Goal: Complete application form

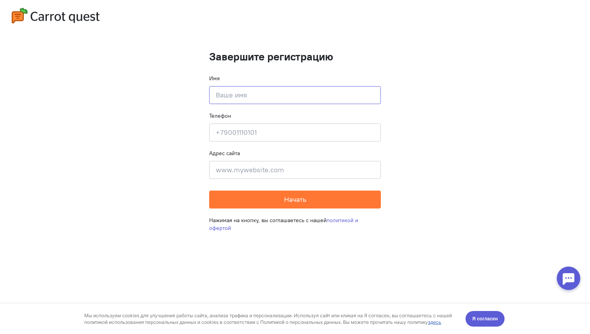
click at [354, 94] on input at bounding box center [295, 95] width 172 height 18
type input "[PERSON_NAME]"
type input "Jl. [PERSON_NAME], [GEOGRAPHIC_DATA]"
click at [320, 130] on input at bounding box center [295, 133] width 172 height 18
click at [320, 133] on input at bounding box center [295, 133] width 172 height 18
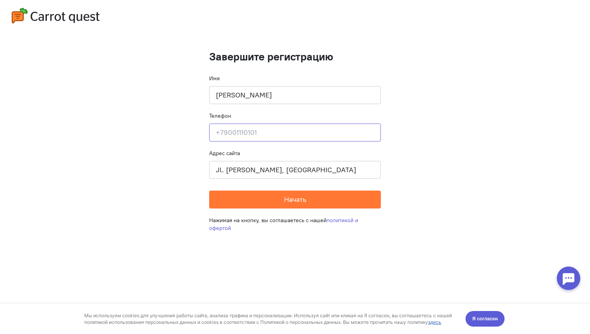
click at [320, 133] on input at bounding box center [295, 133] width 172 height 18
type input "89625776101"
drag, startPoint x: 308, startPoint y: 95, endPoint x: 252, endPoint y: 95, distance: 55.4
click at [252, 95] on input "[PERSON_NAME]" at bounding box center [295, 95] width 172 height 18
click at [224, 174] on input "Jl. [PERSON_NAME], [GEOGRAPHIC_DATA]" at bounding box center [295, 170] width 172 height 18
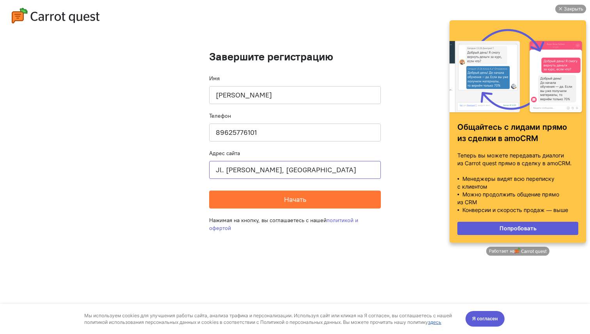
click at [311, 172] on input "Jl. [PERSON_NAME], [GEOGRAPHIC_DATA]" at bounding box center [295, 170] width 172 height 18
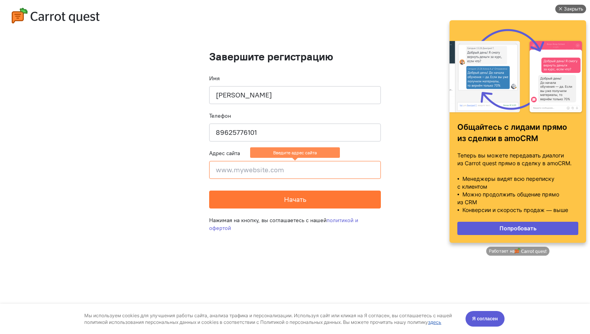
click at [564, 7] on div "Закрыть" at bounding box center [574, 9] width 20 height 9
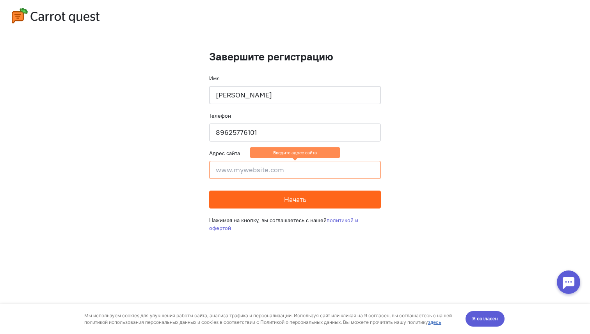
click at [341, 201] on button "Начать" at bounding box center [295, 200] width 172 height 18
